Goal: Task Accomplishment & Management: Manage account settings

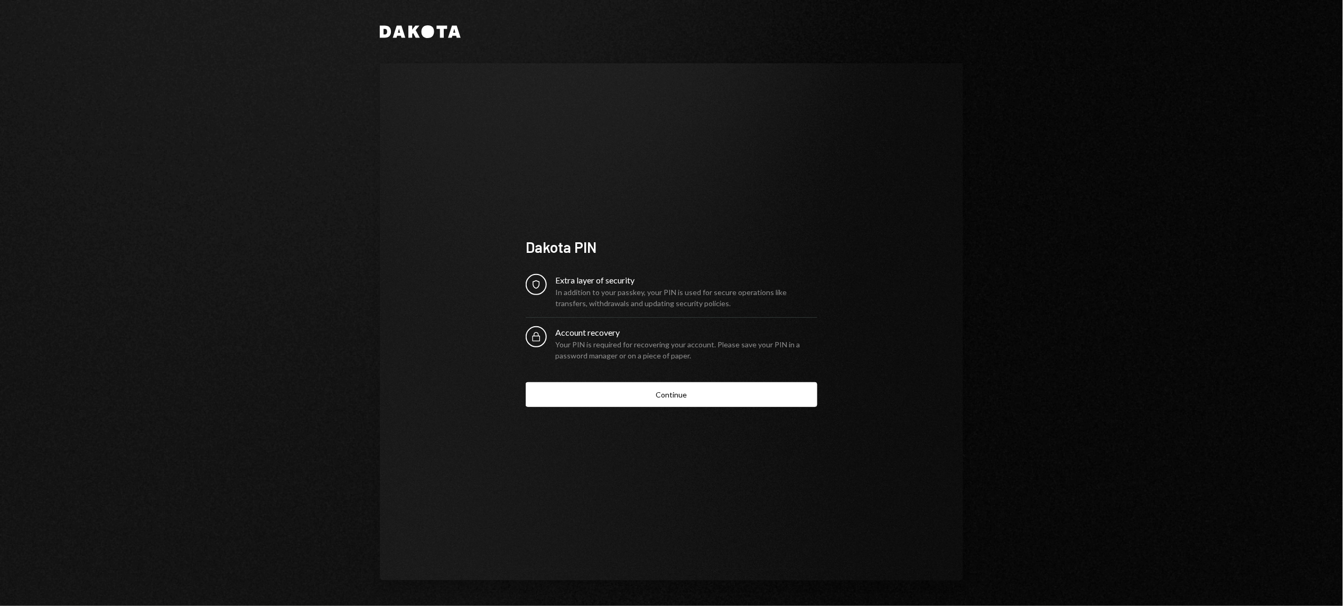
click at [1206, 145] on div "Dakota Dakota PIN Security Extra layer of security In addition to your passkey,…" at bounding box center [671, 303] width 1343 height 606
click at [740, 390] on button "Continue" at bounding box center [672, 394] width 292 height 25
click at [654, 395] on button "Continue" at bounding box center [672, 394] width 292 height 25
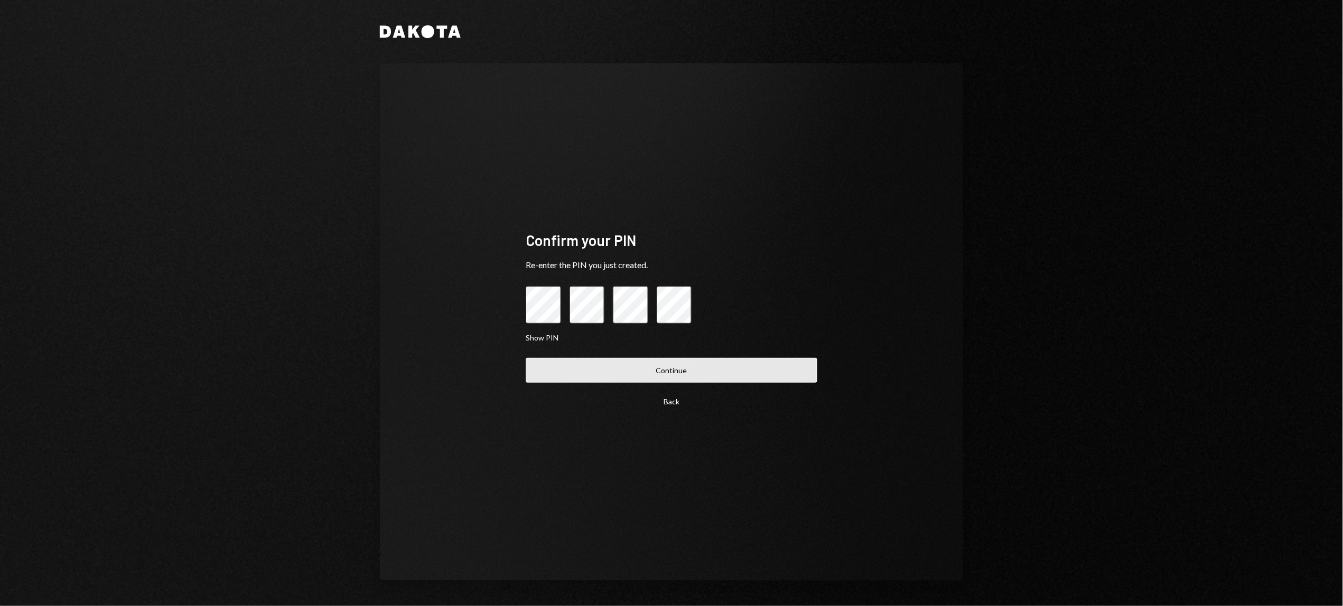
click at [595, 374] on button "Continue" at bounding box center [672, 370] width 292 height 25
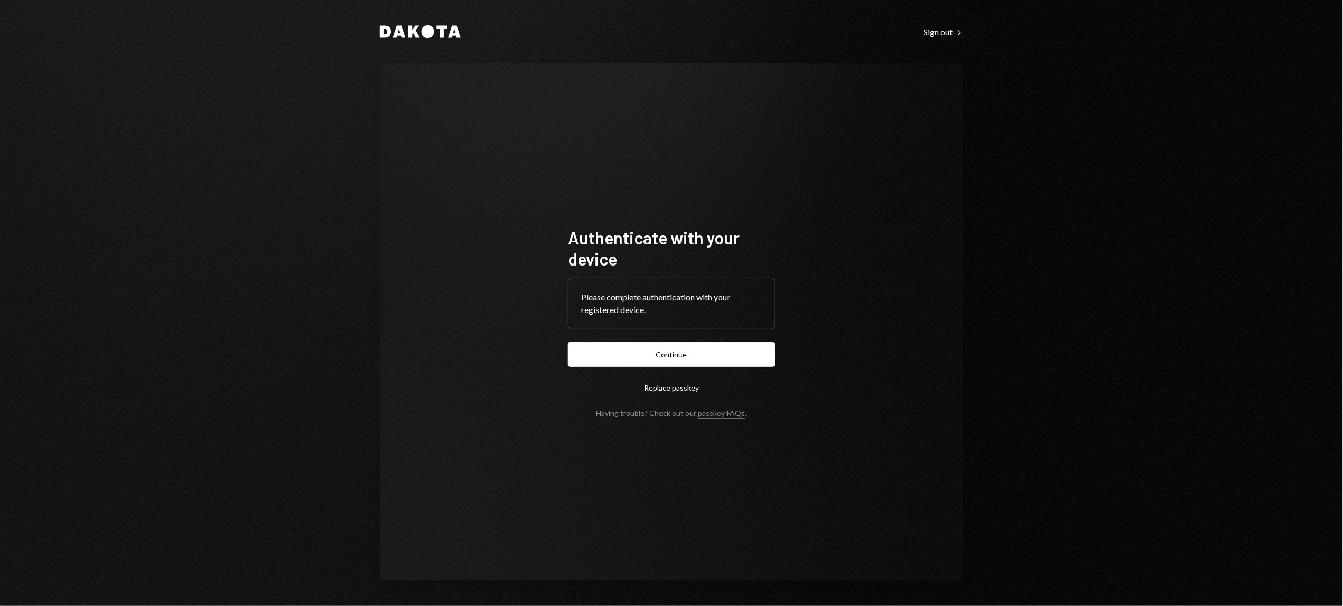
click at [941, 32] on div "Sign out Right Caret" at bounding box center [943, 32] width 40 height 11
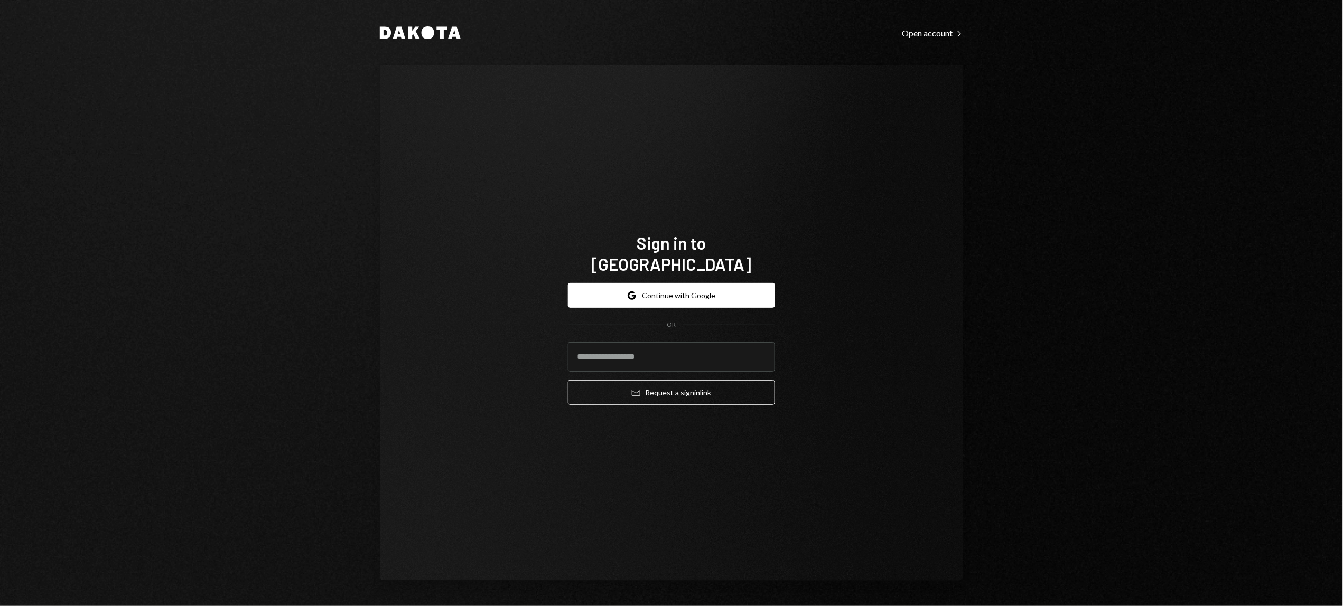
click at [974, 267] on div "Dakota Open account Right Caret Sign in to Dakota Google Continue with Google O…" at bounding box center [671, 303] width 634 height 606
click at [688, 383] on button "Email Request a sign in link" at bounding box center [671, 392] width 207 height 25
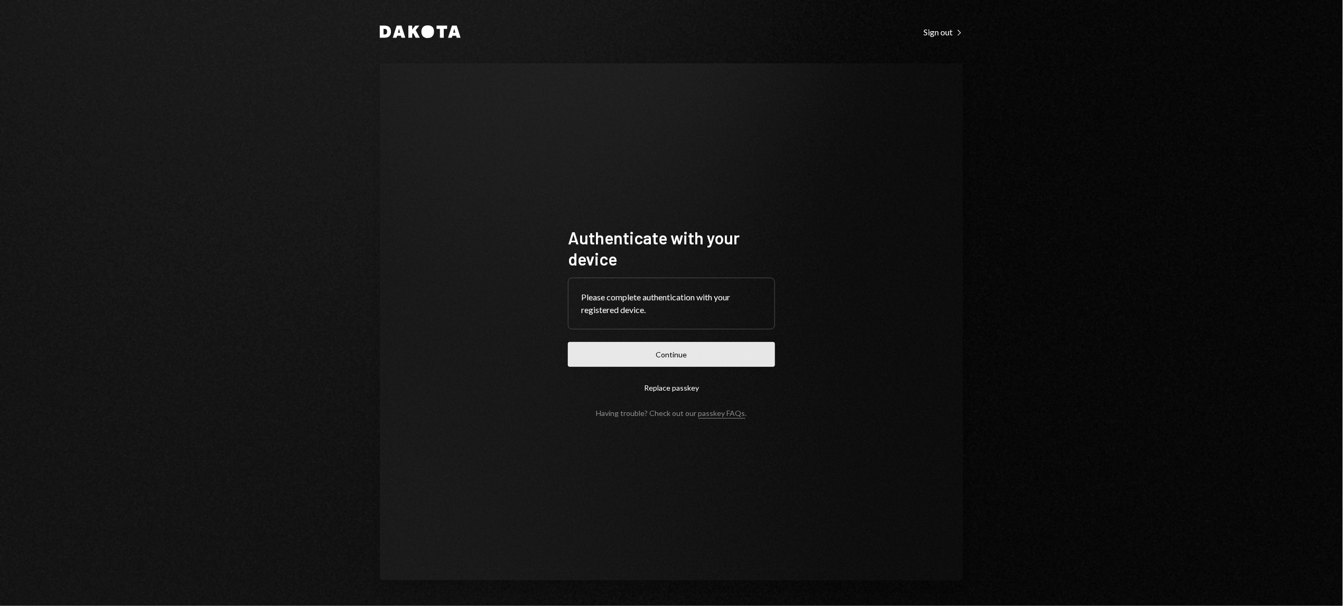
click at [695, 355] on button "Continue" at bounding box center [671, 354] width 207 height 25
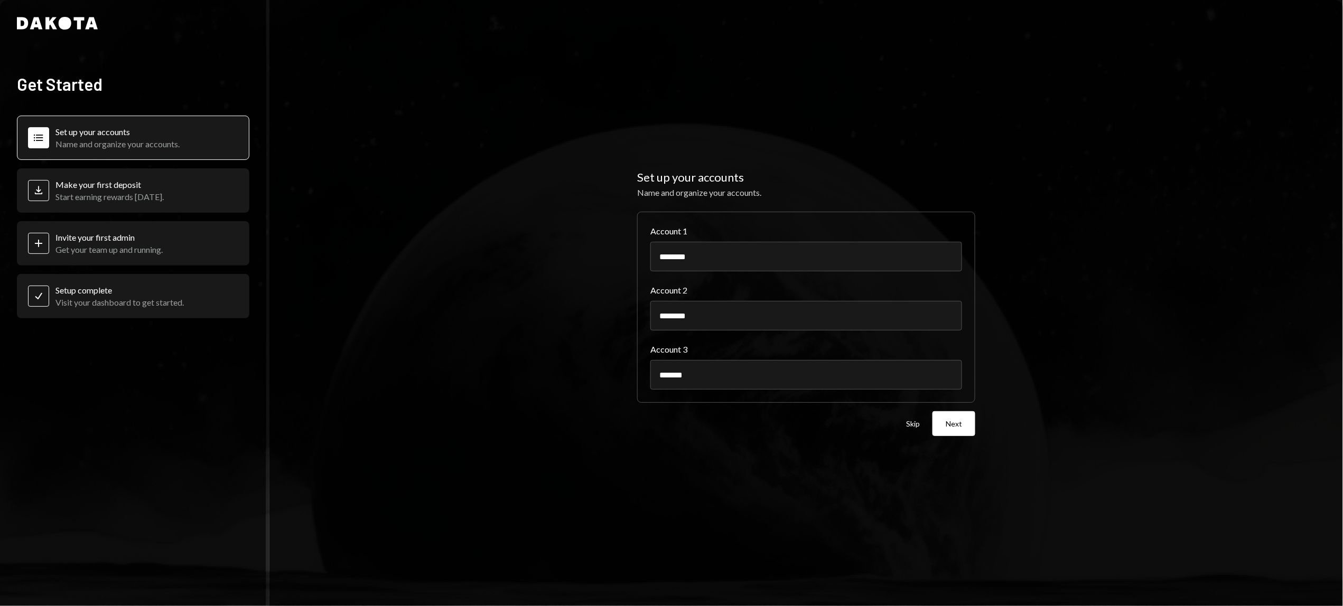
click at [135, 200] on div "Start earning rewards [DATE]." at bounding box center [109, 197] width 108 height 10
click at [134, 193] on div "Make your first deposit Start earning rewards [DATE]." at bounding box center [109, 191] width 108 height 22
click at [124, 199] on div "Start earning rewards [DATE]." at bounding box center [109, 197] width 108 height 10
click at [100, 142] on div "Name and organize your accounts." at bounding box center [117, 144] width 124 height 10
click at [952, 431] on button "Next" at bounding box center [953, 423] width 43 height 25
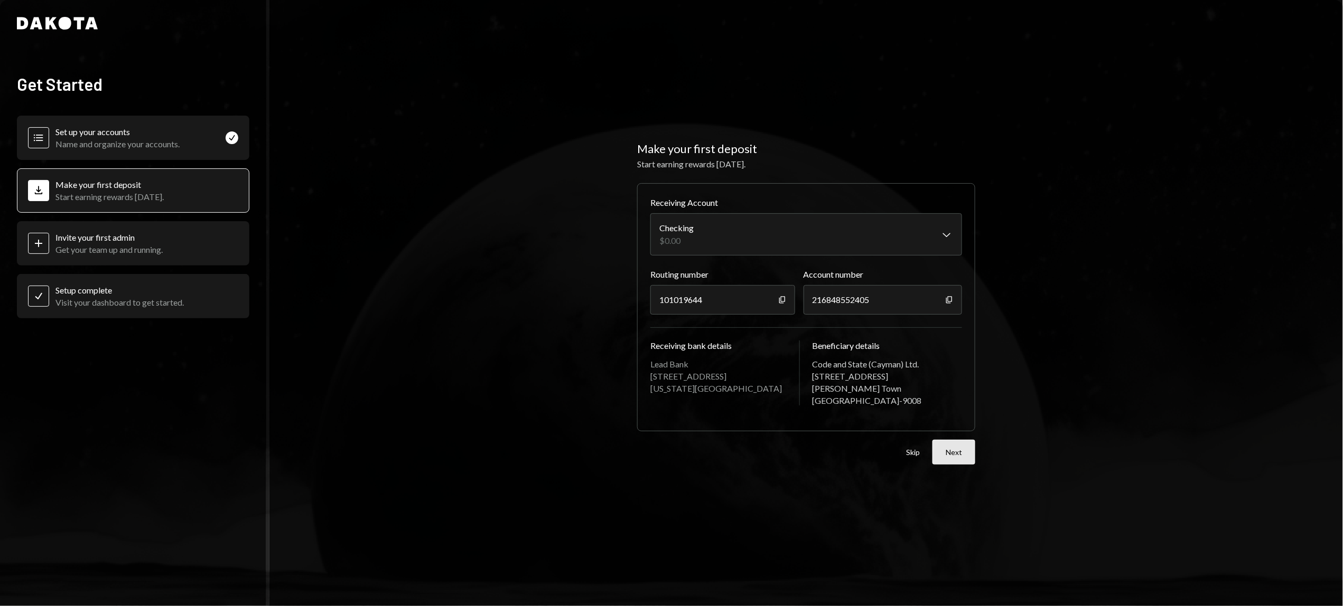
click at [956, 457] on button "Next" at bounding box center [953, 452] width 43 height 25
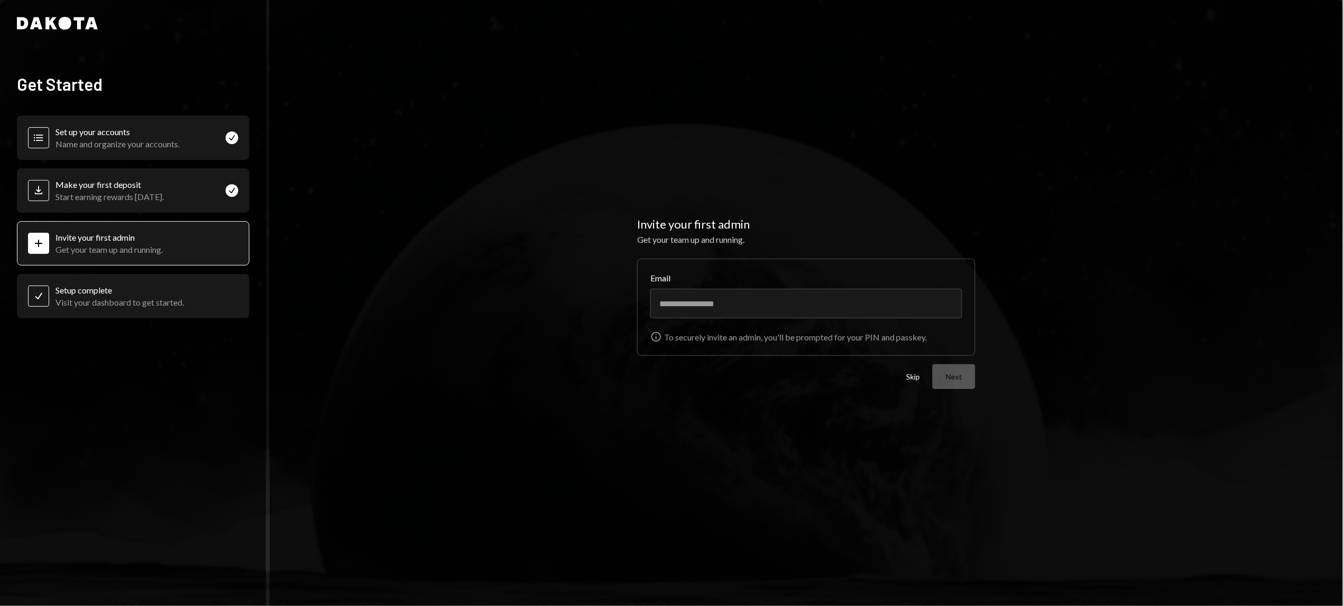
click at [956, 377] on div "Skip Next" at bounding box center [940, 376] width 69 height 25
click at [915, 378] on button "Skip" at bounding box center [913, 377] width 14 height 10
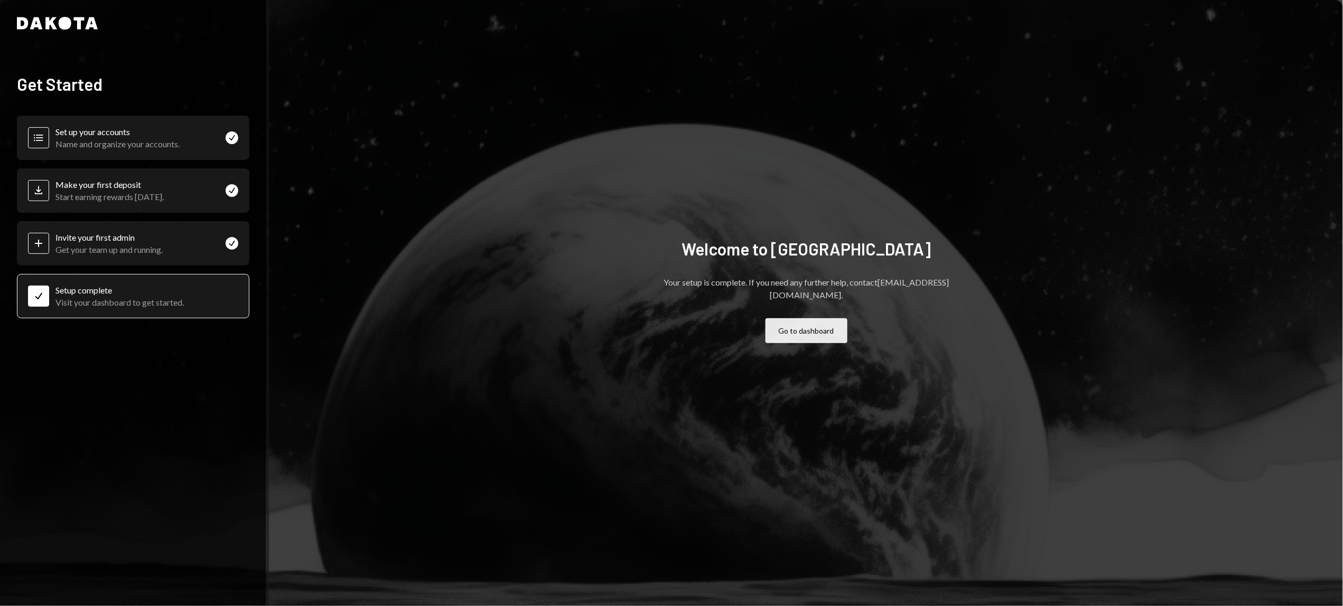
click at [799, 325] on button "Go to dashboard" at bounding box center [806, 330] width 82 height 25
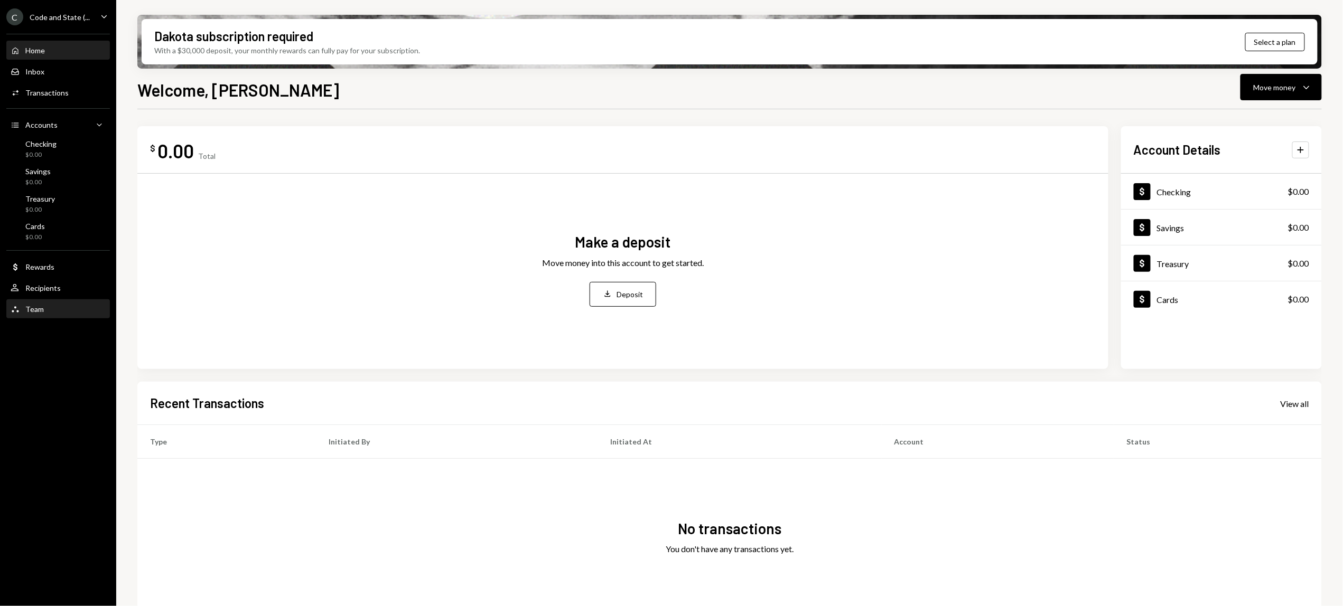
click at [44, 305] on div "Team Team" at bounding box center [58, 310] width 95 height 10
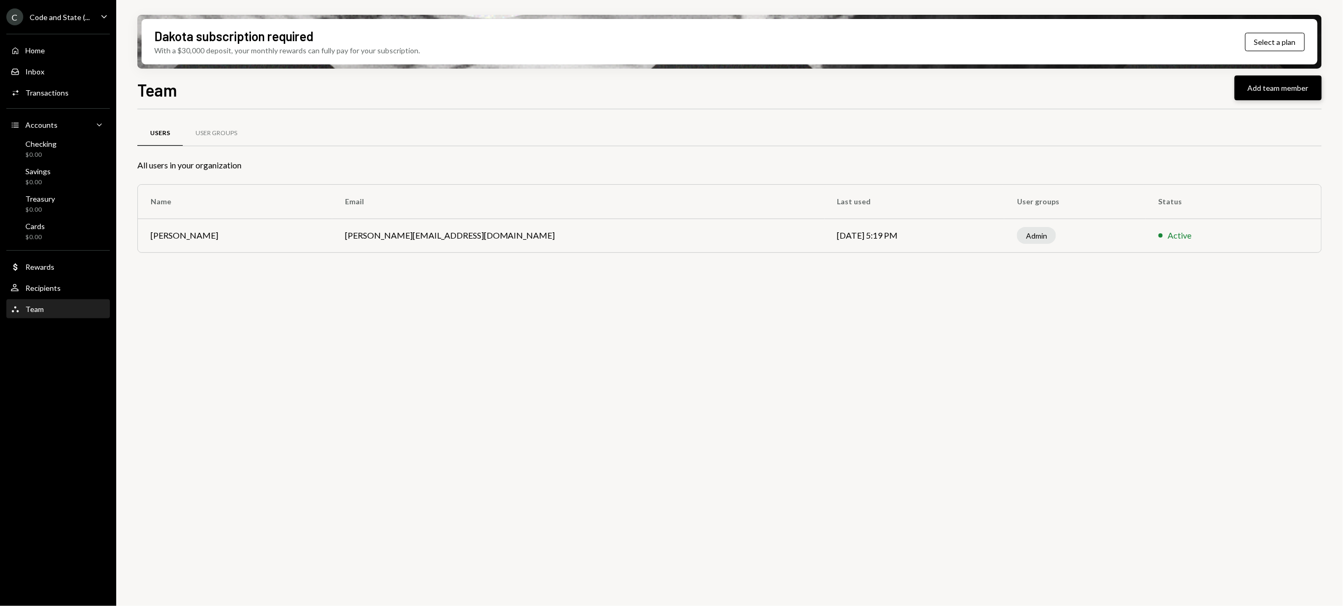
click at [1267, 93] on button "Add team member" at bounding box center [1277, 88] width 87 height 25
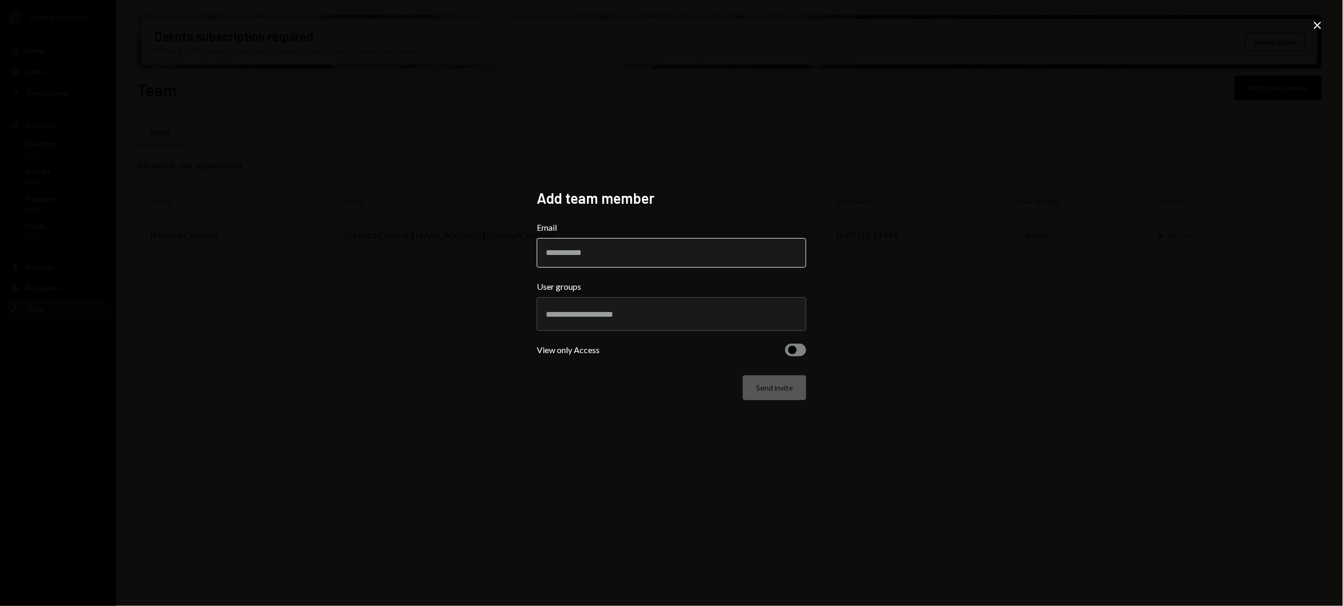
click at [644, 253] on input "Email" at bounding box center [671, 253] width 269 height 30
click at [654, 252] on input "******" at bounding box center [671, 253] width 269 height 30
type input "**********"
click at [762, 316] on input "text" at bounding box center [671, 315] width 251 height 10
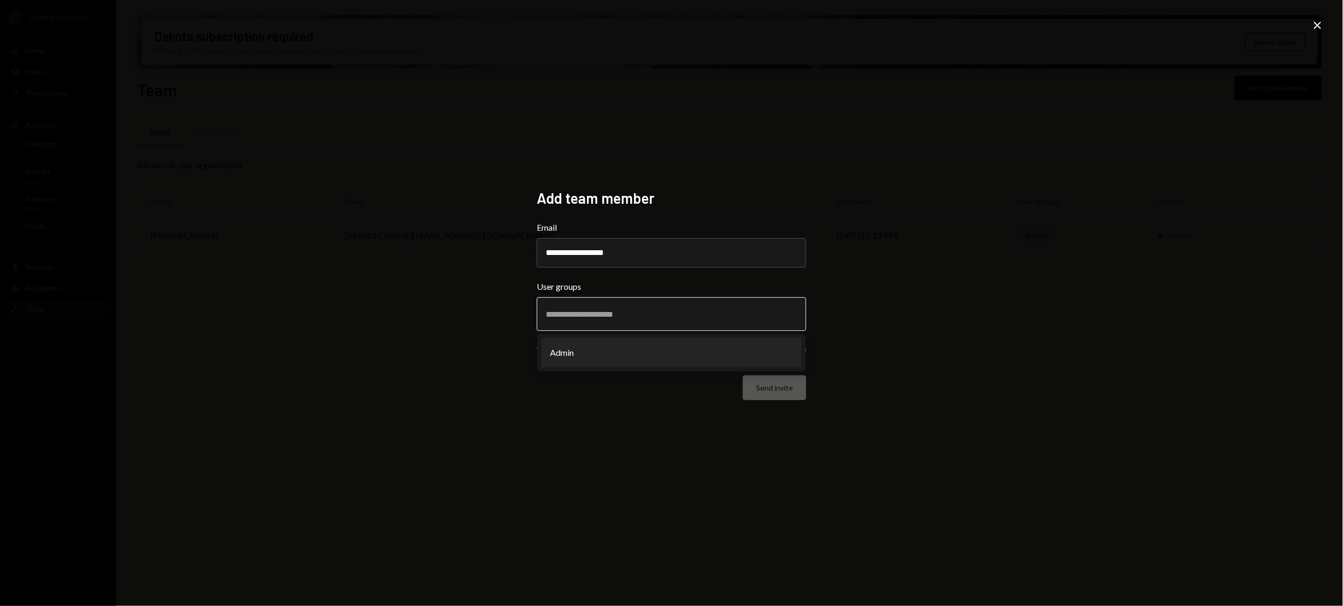
click at [629, 356] on li "Admin" at bounding box center [671, 353] width 260 height 30
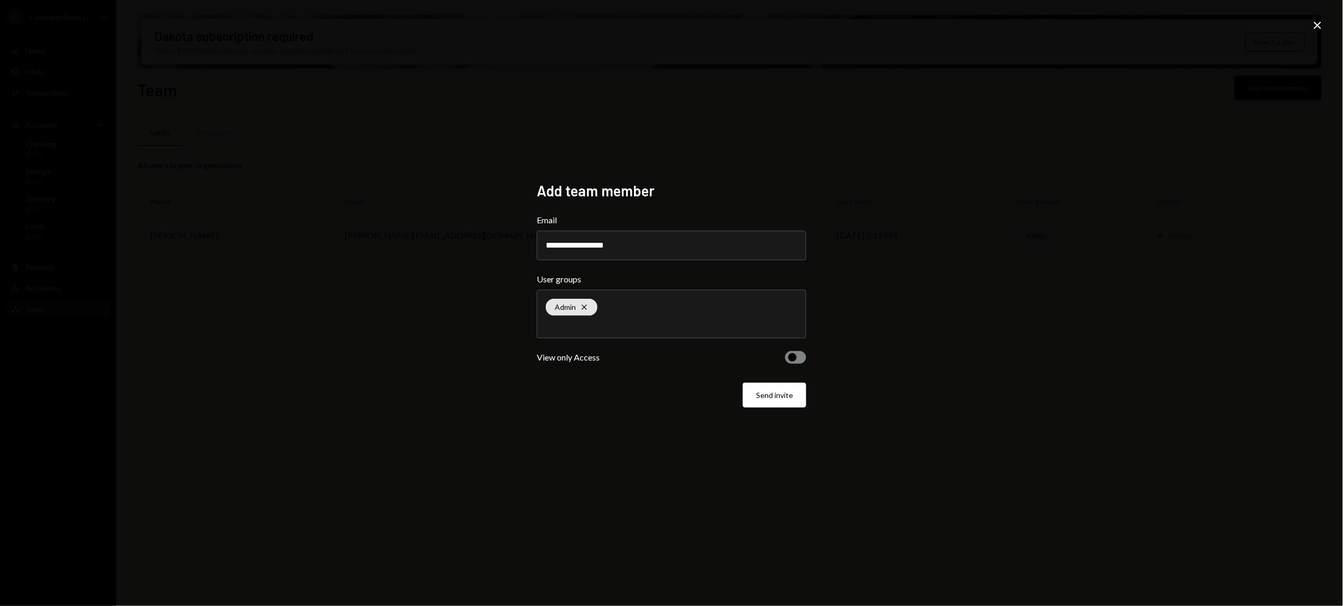
click at [764, 398] on button "Send invite" at bounding box center [774, 395] width 63 height 25
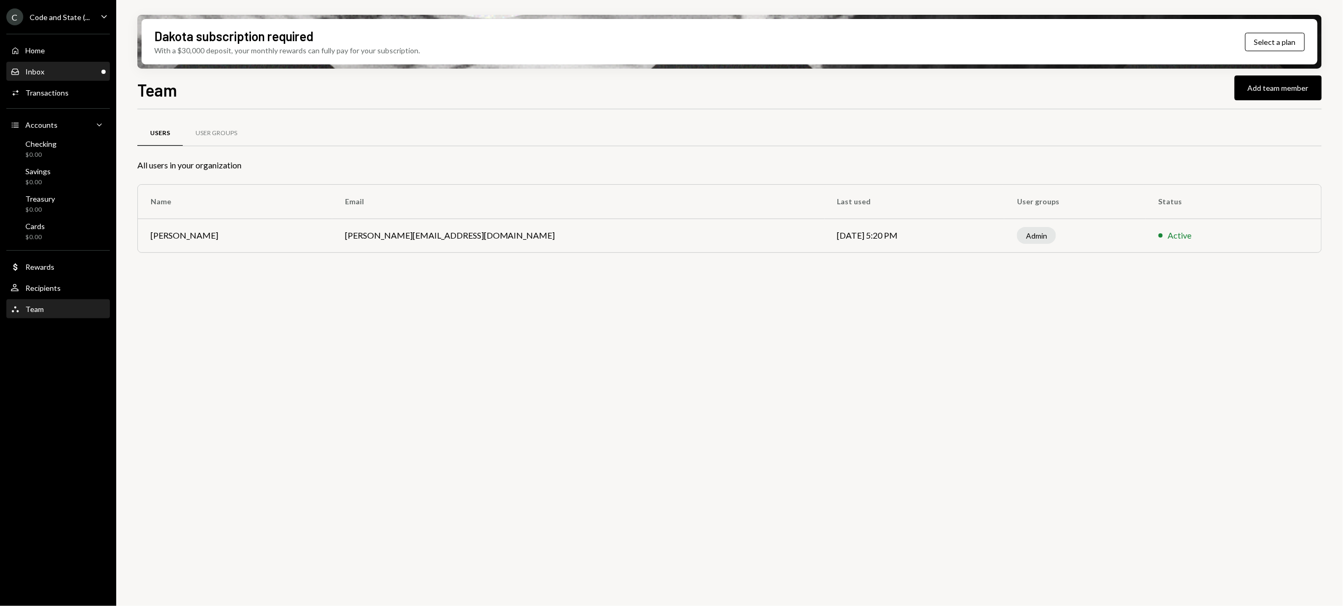
click at [46, 70] on div "Inbox Inbox" at bounding box center [58, 72] width 95 height 10
